Goal: Book appointment/travel/reservation

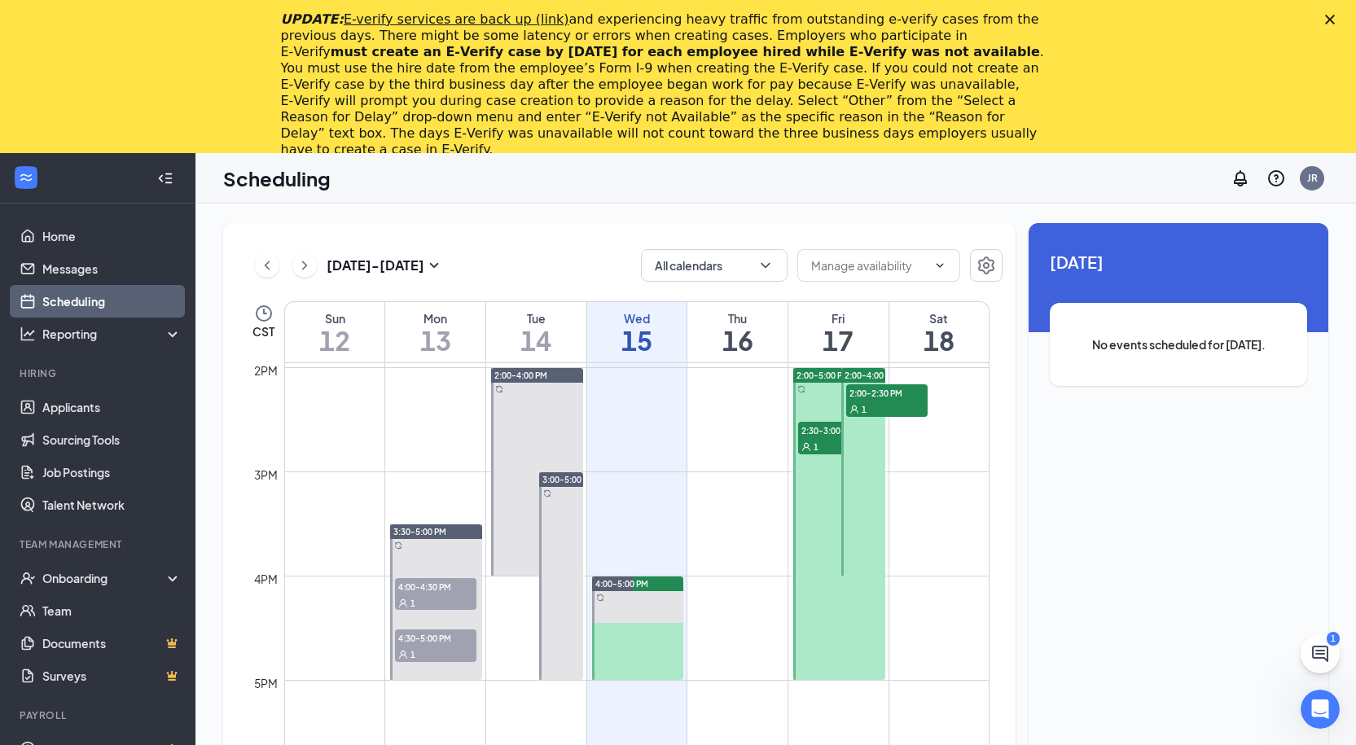
scroll to position [1615, 0]
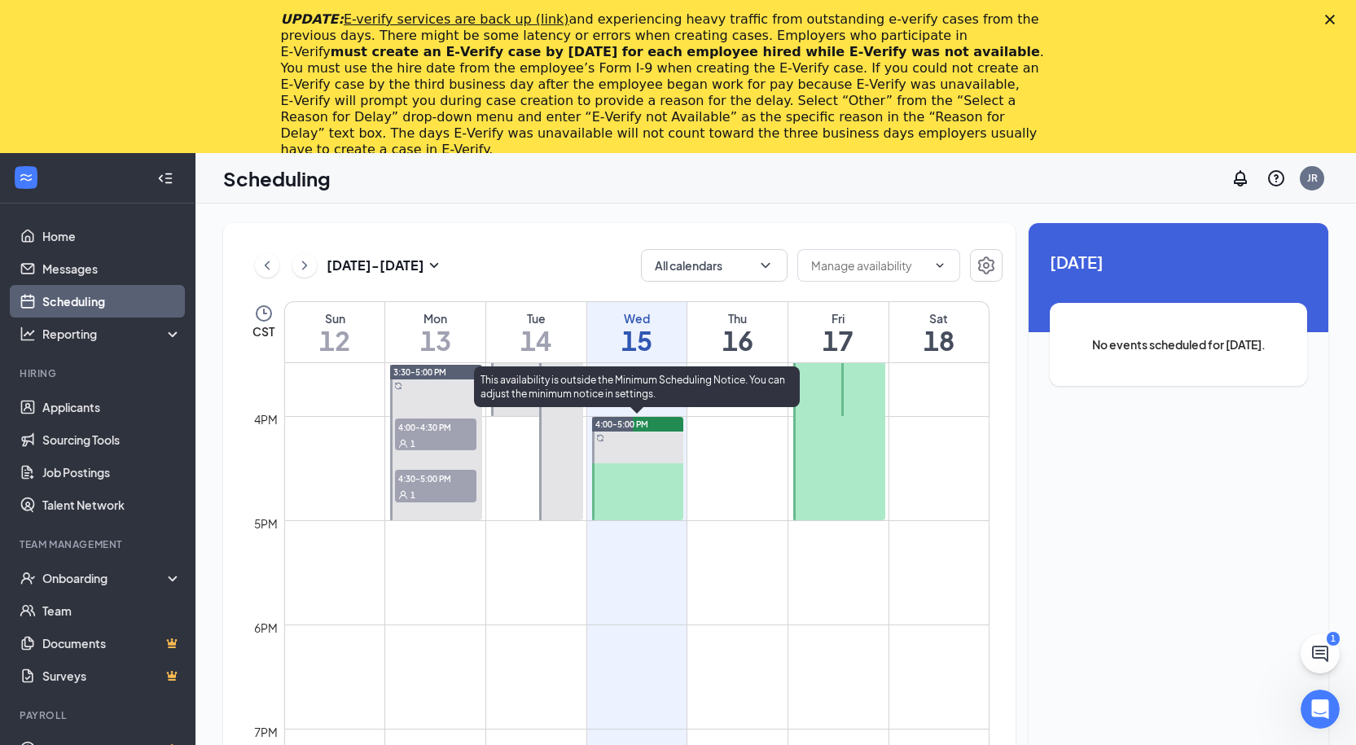
click at [612, 423] on span "4:00-5:00 PM" at bounding box center [621, 424] width 53 height 11
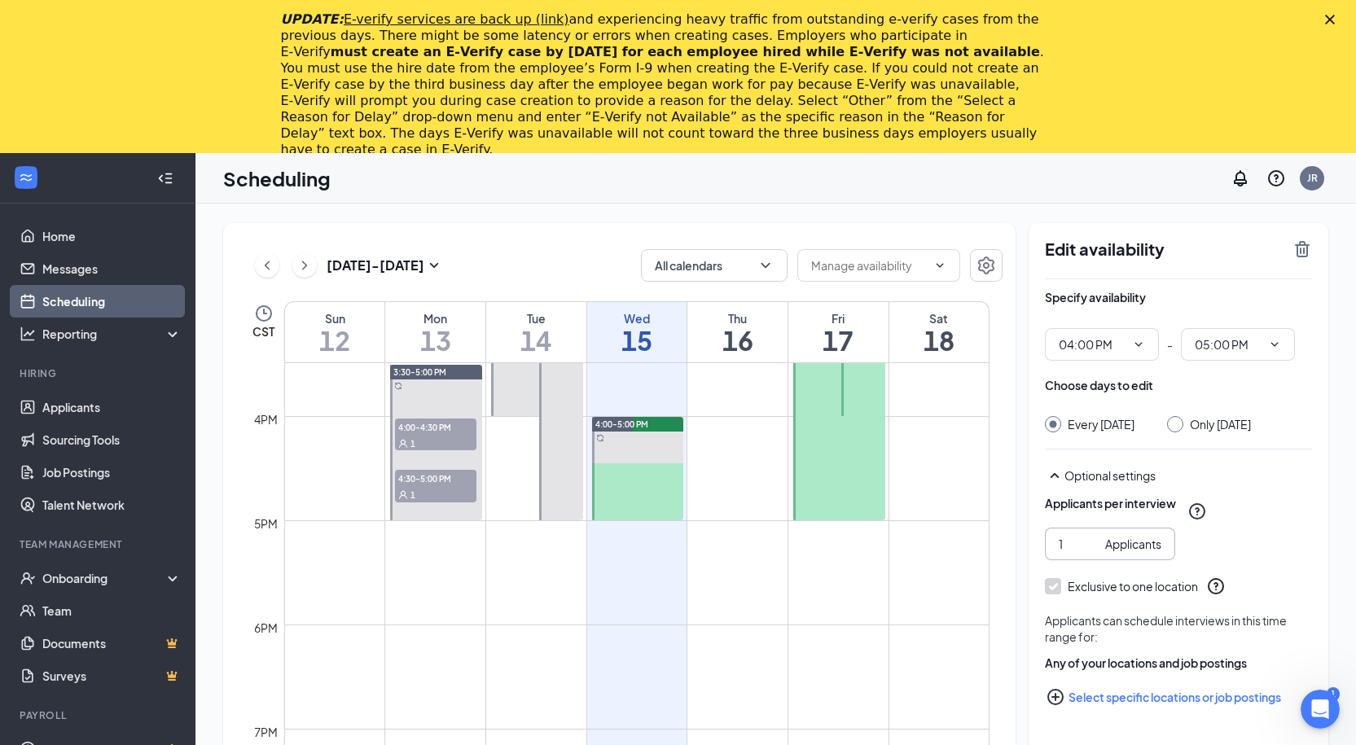
click at [1121, 553] on div "Applicants" at bounding box center [1133, 544] width 56 height 18
click at [1063, 553] on input "1" at bounding box center [1079, 544] width 40 height 18
click at [1160, 553] on div "Applicants" at bounding box center [1133, 544] width 56 height 18
click at [1272, 555] on div "Applicants per interview 1 Applicants" at bounding box center [1178, 527] width 267 height 65
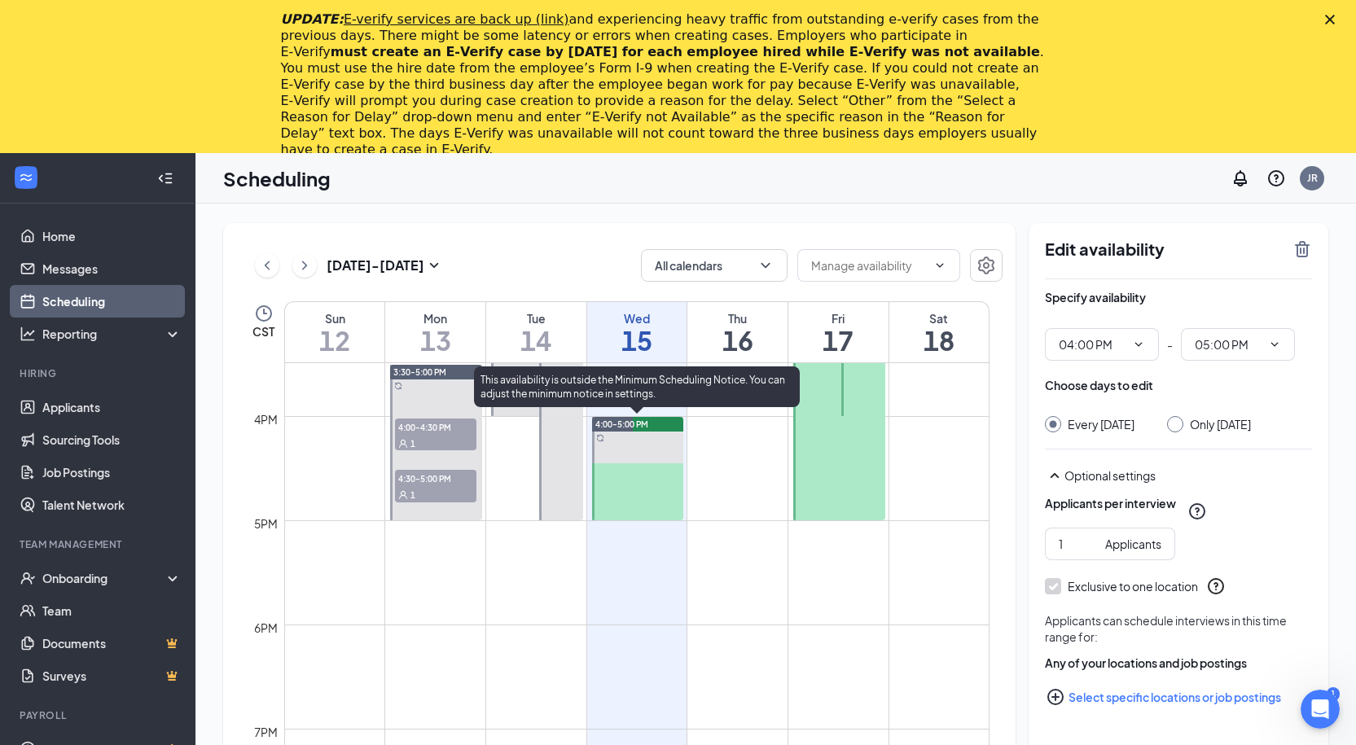
click at [630, 490] on div at bounding box center [638, 468] width 92 height 103
click at [612, 418] on div "4:00-5:00 PM" at bounding box center [638, 424] width 92 height 15
